Goal: Information Seeking & Learning: Learn about a topic

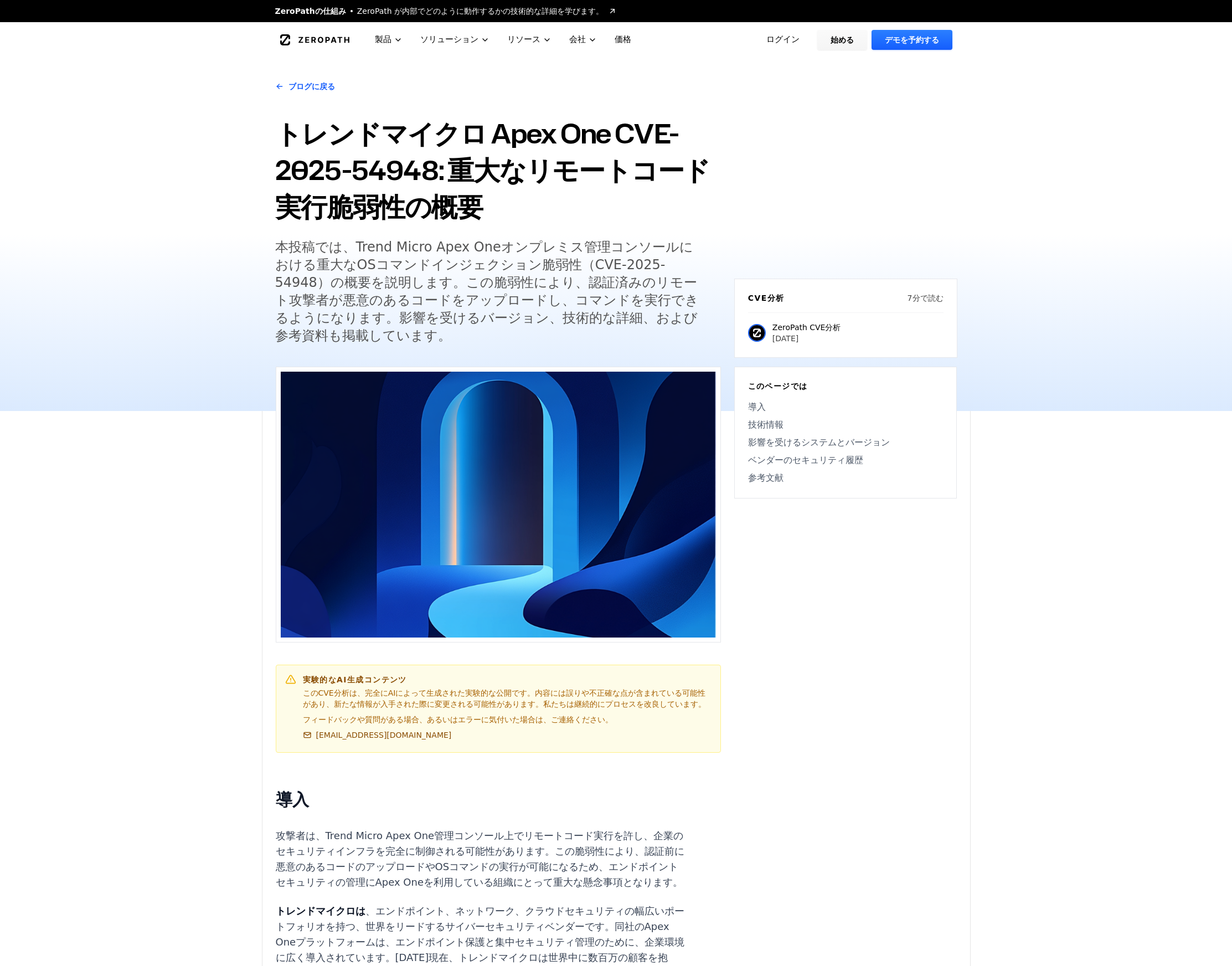
click at [485, 295] on font "本投稿では、Trend Micro Apex Oneオンプレミス管理コンソールにおける重大なOSコマンドインジェクション脆弱性（CVE-2025-54948）…" at bounding box center [487, 291] width 424 height 104
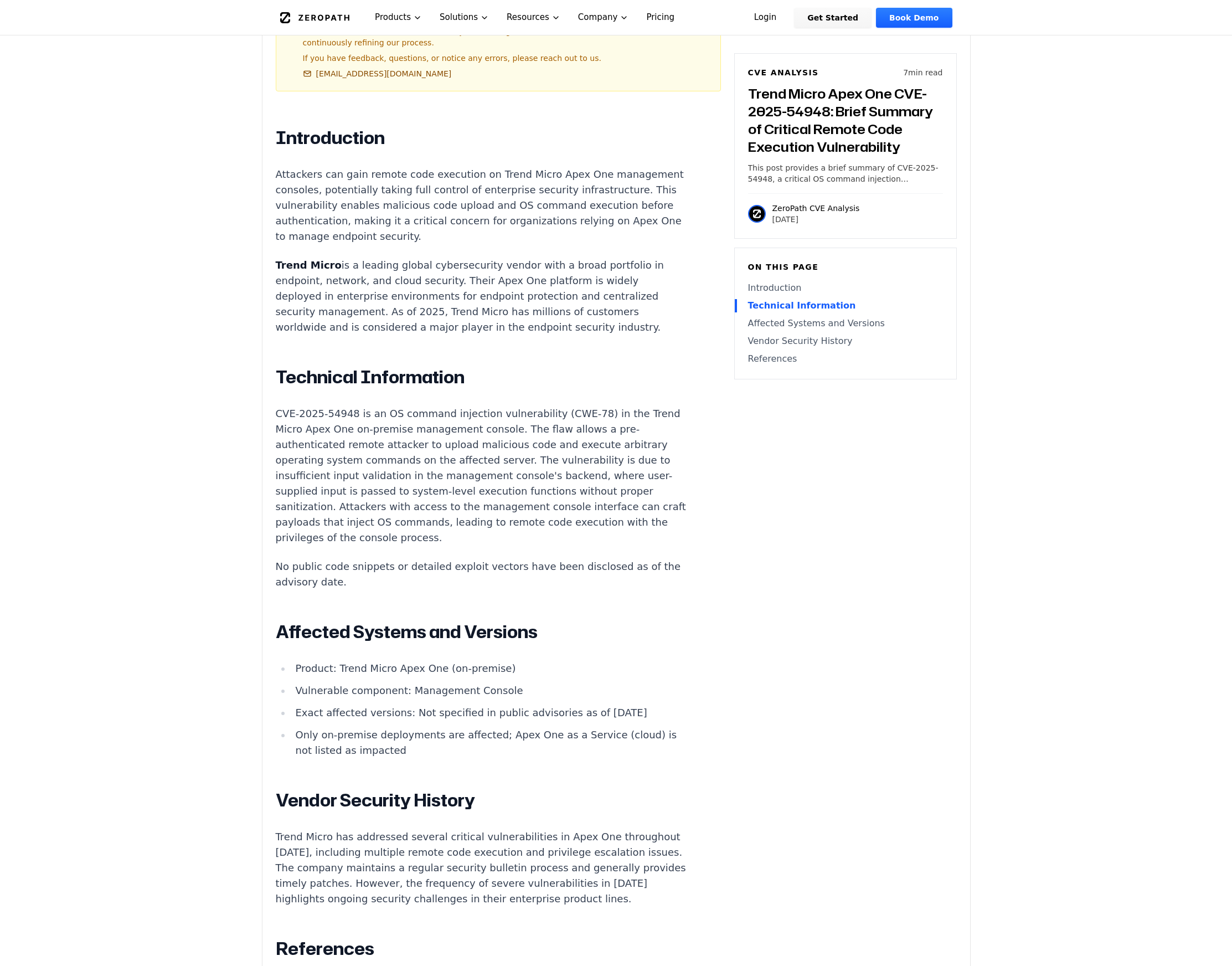
scroll to position [690, 0]
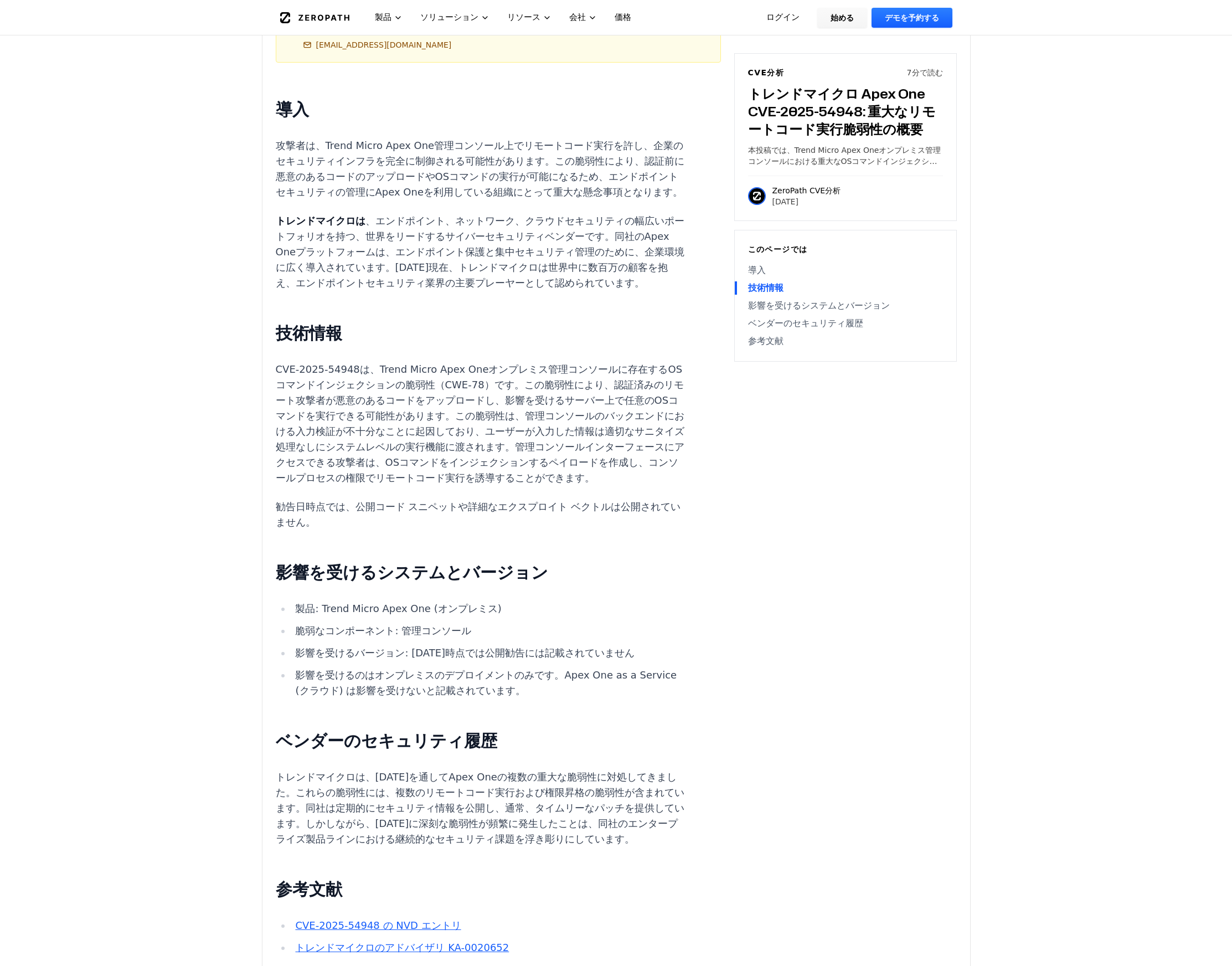
click at [174, 407] on main "ZeroPathの仕組み ZeroPath が内部でどのように動作するかの技術的な詳細を学びます。 ゼロパス 製品 ソリューション リソース 会社 価格 ログ…" at bounding box center [616, 688] width 1232 height 2758
click at [646, 242] on p "トレンドマイクロは 、エンドポイント、ネットワーク、クラウドセキュリティの幅広いポートフォリオを持つ、世界をリードするサイバーセキュリティベンダーです。同社の…" at bounding box center [482, 252] width 412 height 78
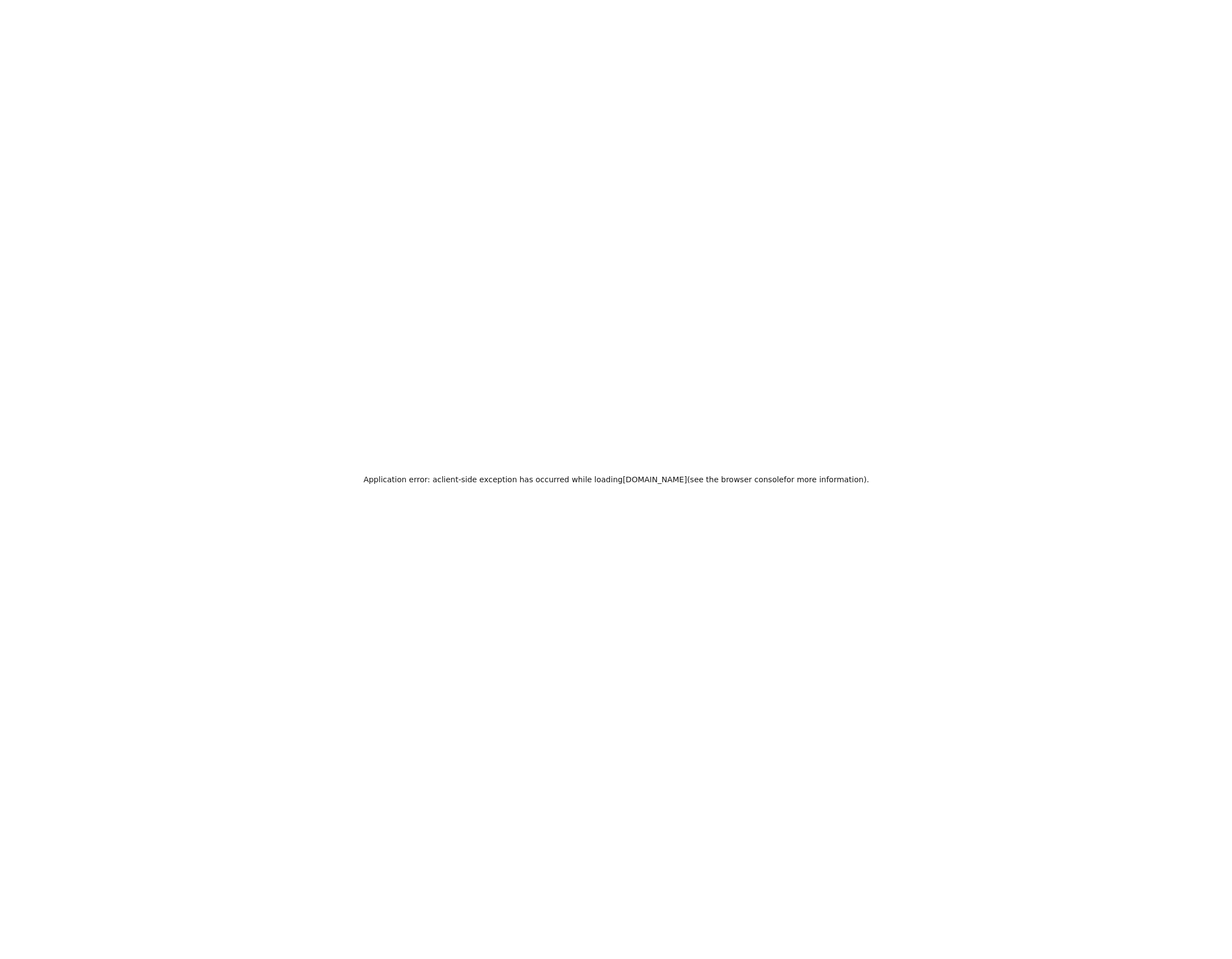
scroll to position [0, 0]
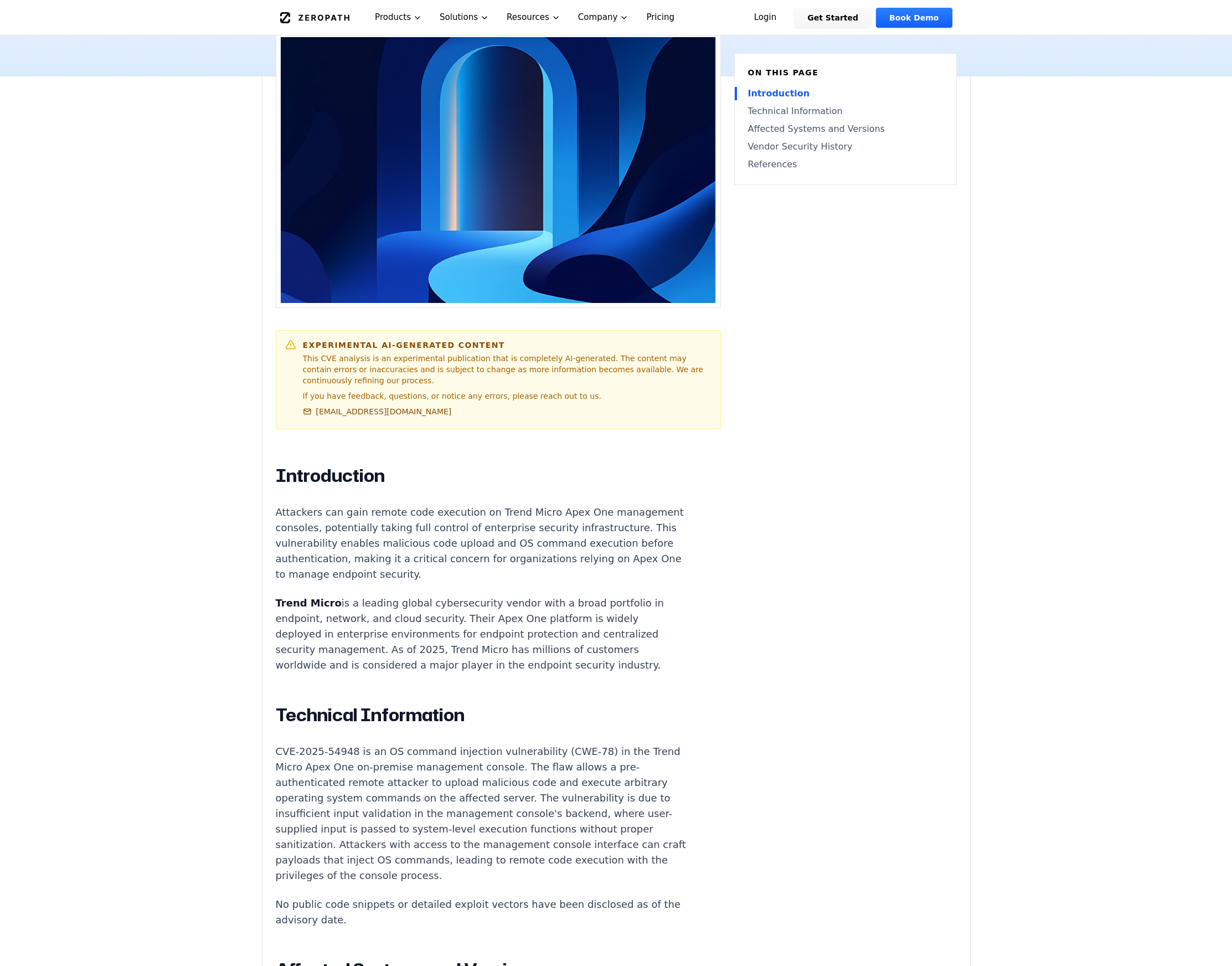
scroll to position [624, 0]
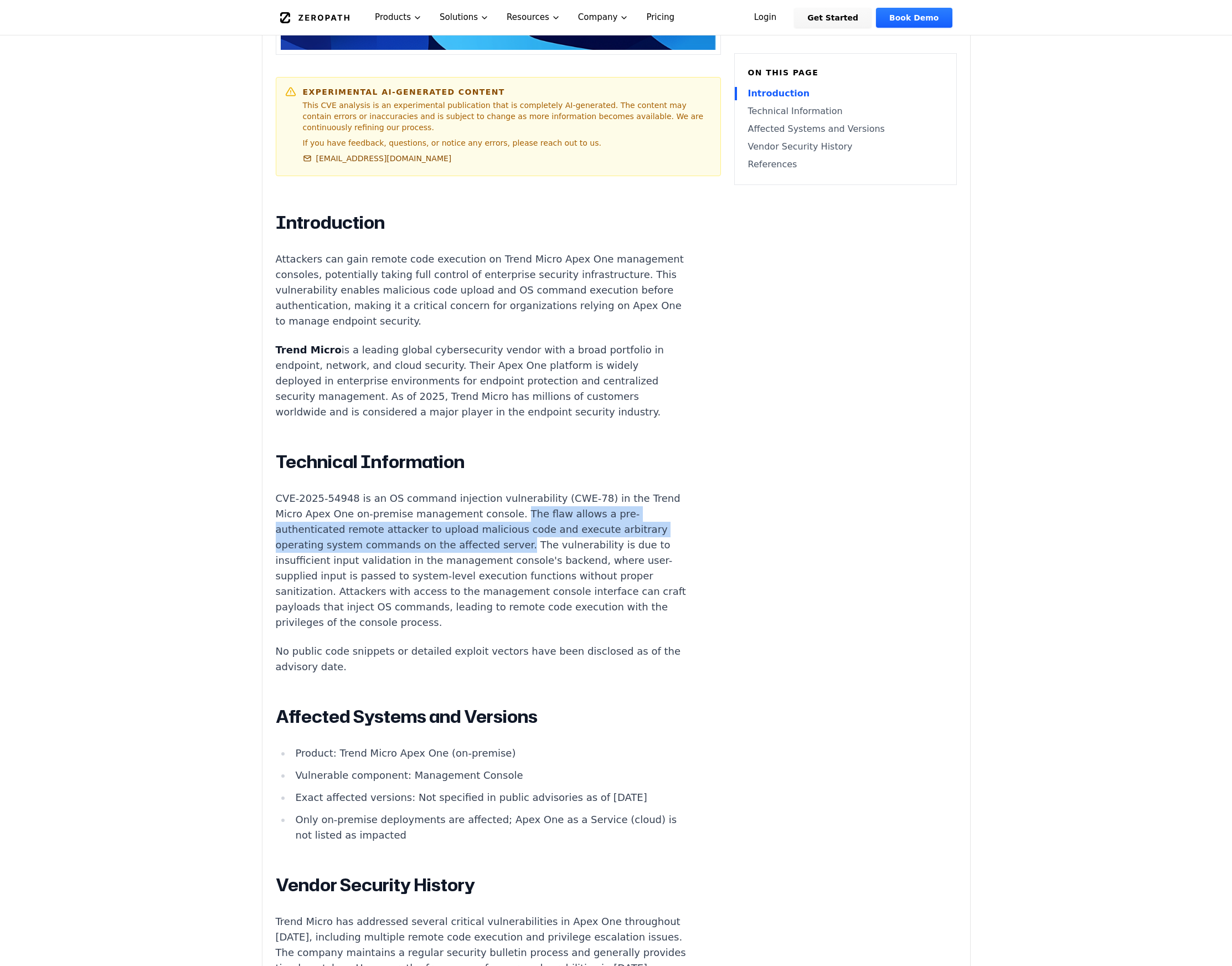
drag, startPoint x: 477, startPoint y: 480, endPoint x: 363, endPoint y: 512, distance: 118.4
click at [363, 512] on p "CVE-2025-54948 is an OS command injection vulnerability (CWE-78) in the Trend M…" at bounding box center [482, 561] width 412 height 140
click at [502, 501] on p "CVE-2025-54948 is an OS command injection vulnerability (CWE-78) in the Trend M…" at bounding box center [482, 561] width 412 height 140
drag, startPoint x: 496, startPoint y: 484, endPoint x: 513, endPoint y: 484, distance: 17.0
click at [513, 491] on p "CVE-2025-54948 is an OS command injection vulnerability (CWE-78) in the Trend M…" at bounding box center [482, 561] width 412 height 140
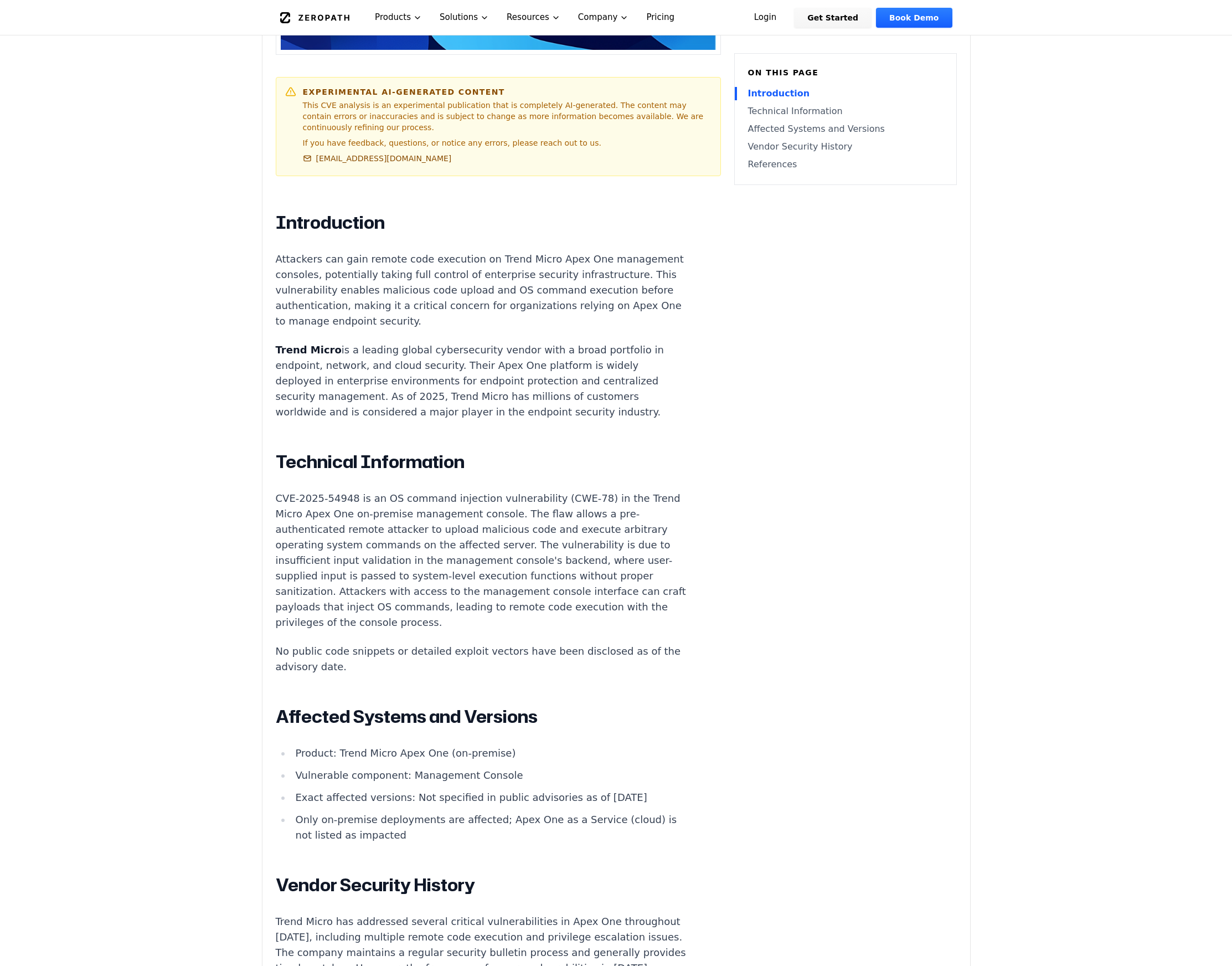
click at [549, 515] on p "CVE-2025-54948 is an OS command injection vulnerability (CWE-78) in the Trend M…" at bounding box center [482, 561] width 412 height 140
drag, startPoint x: 479, startPoint y: 482, endPoint x: 312, endPoint y: 500, distance: 168.0
click at [312, 500] on p "CVE-2025-54948 is an OS command injection vulnerability (CWE-78) in the Trend M…" at bounding box center [482, 561] width 412 height 140
